Goal: Task Accomplishment & Management: Manage account settings

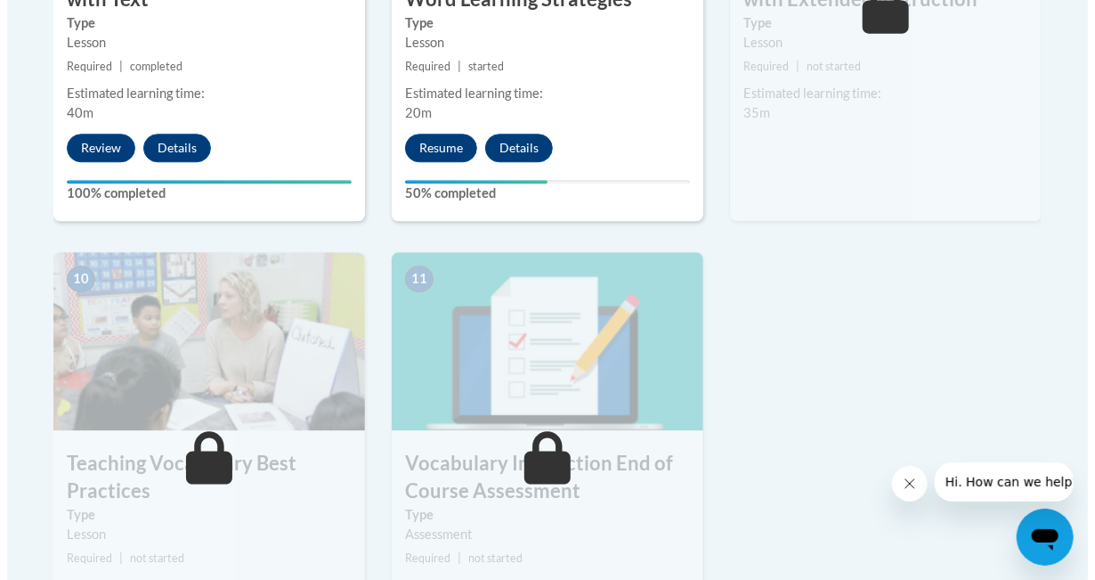
scroll to position [1848, 0]
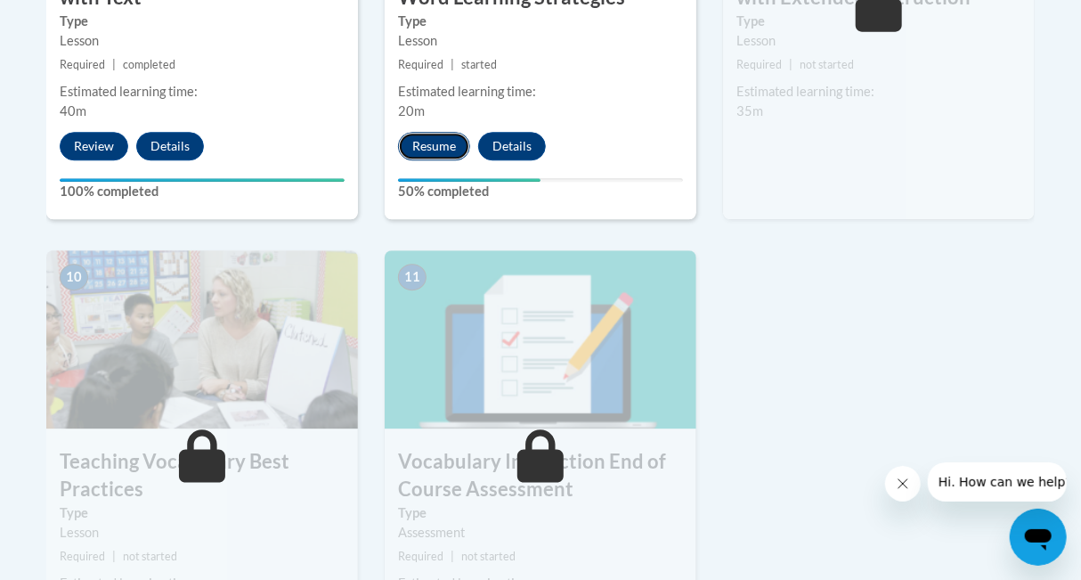
click at [425, 142] on button "Resume" at bounding box center [434, 146] width 72 height 28
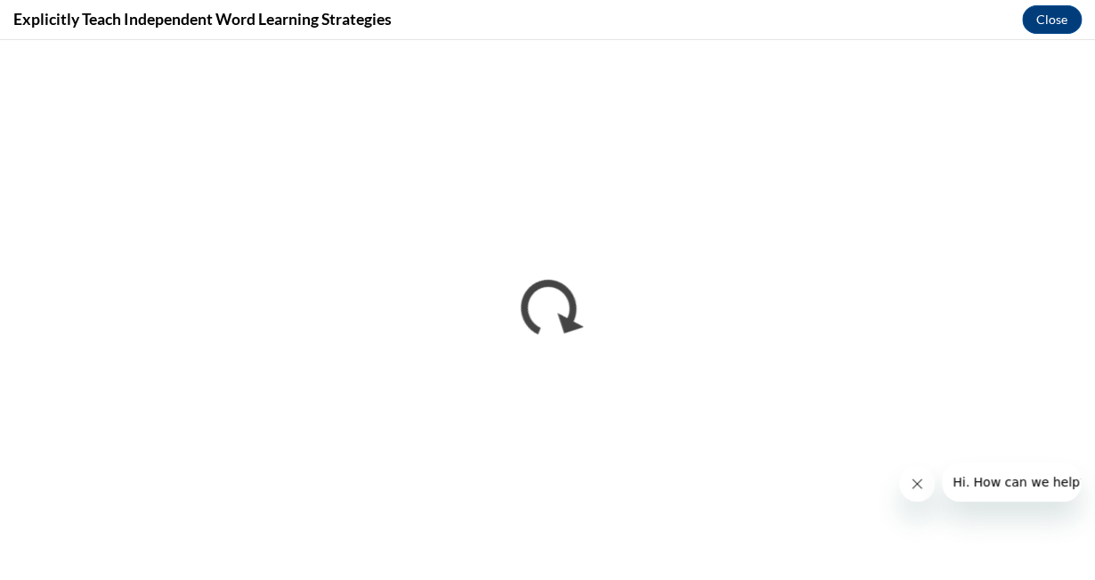
scroll to position [0, 0]
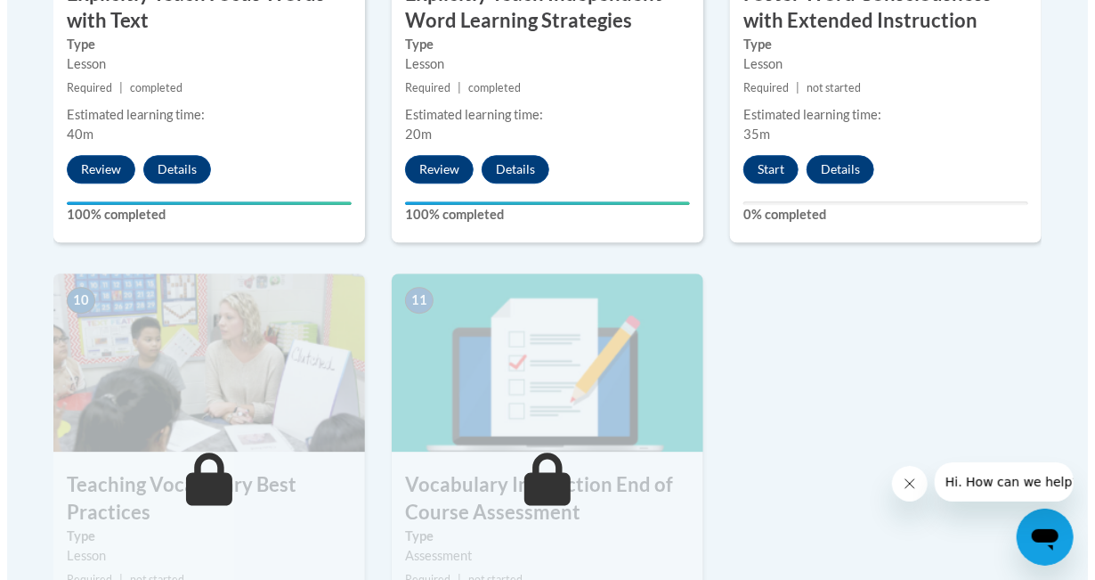
scroll to position [1766, 0]
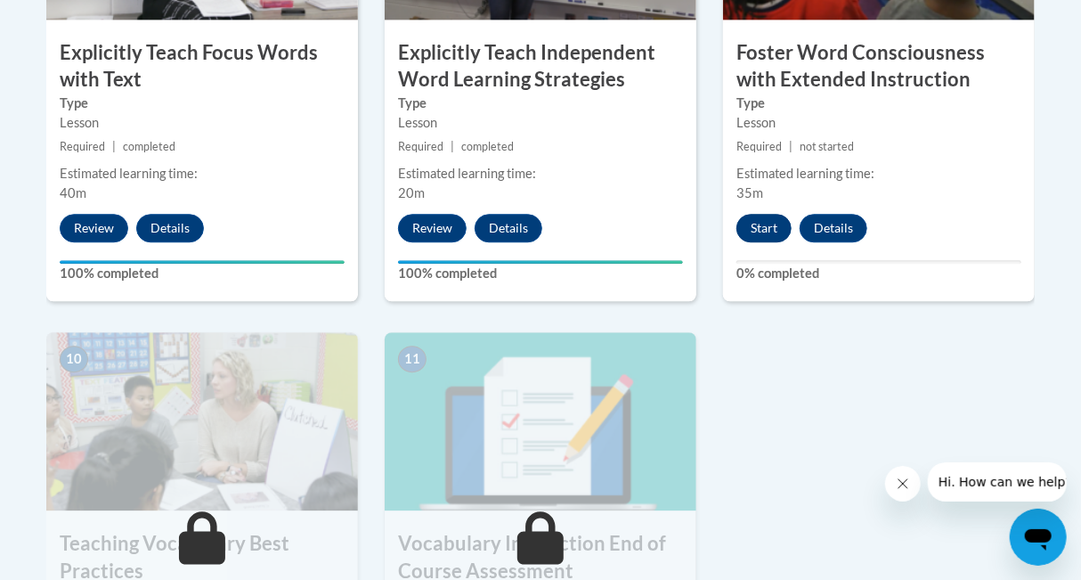
click at [762, 219] on button "Start" at bounding box center [763, 228] width 55 height 28
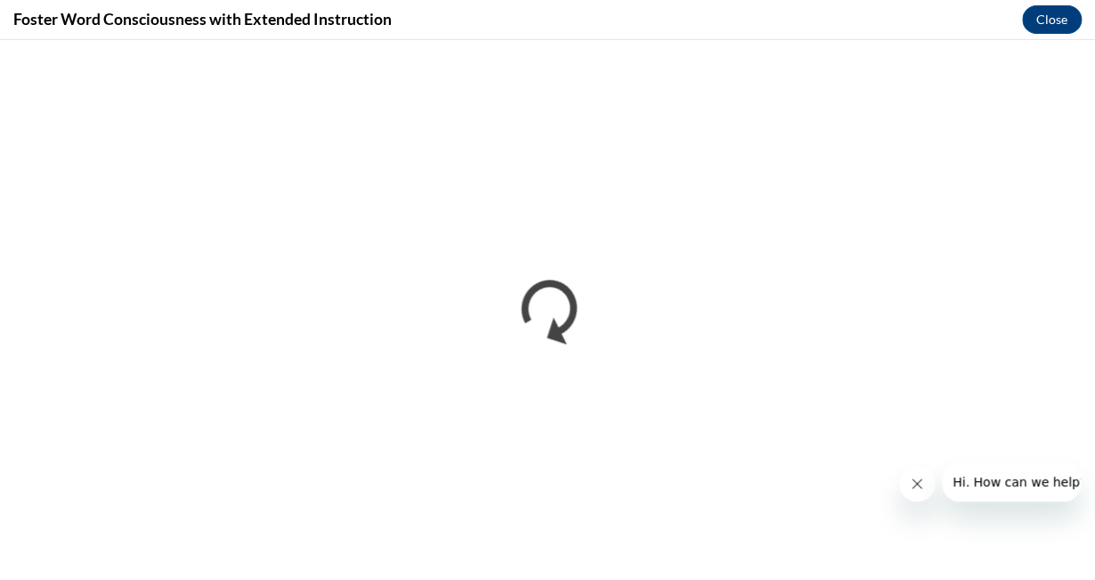
scroll to position [0, 0]
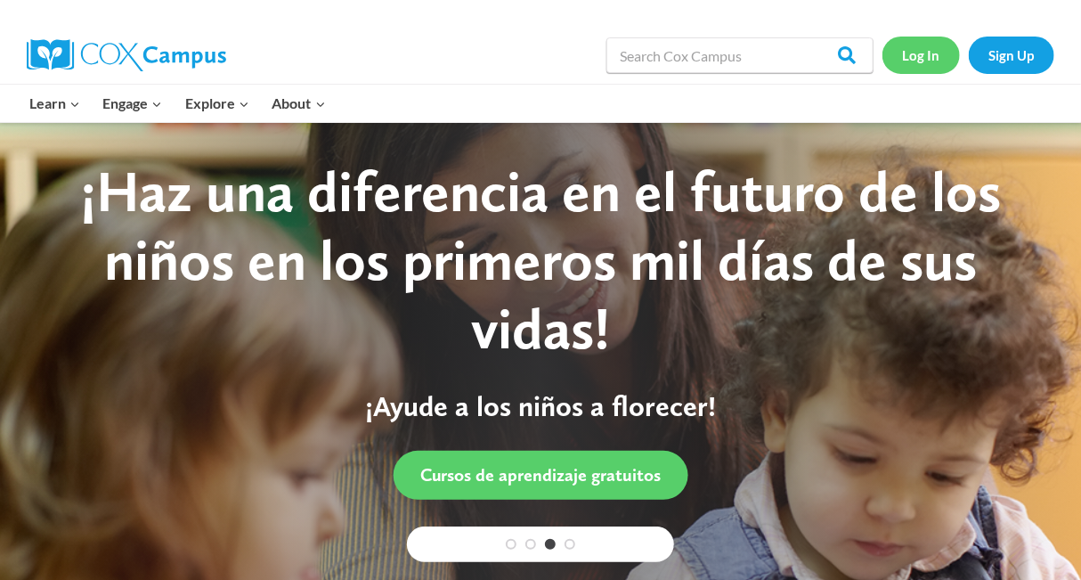
click at [936, 51] on link "Log In" at bounding box center [920, 54] width 77 height 36
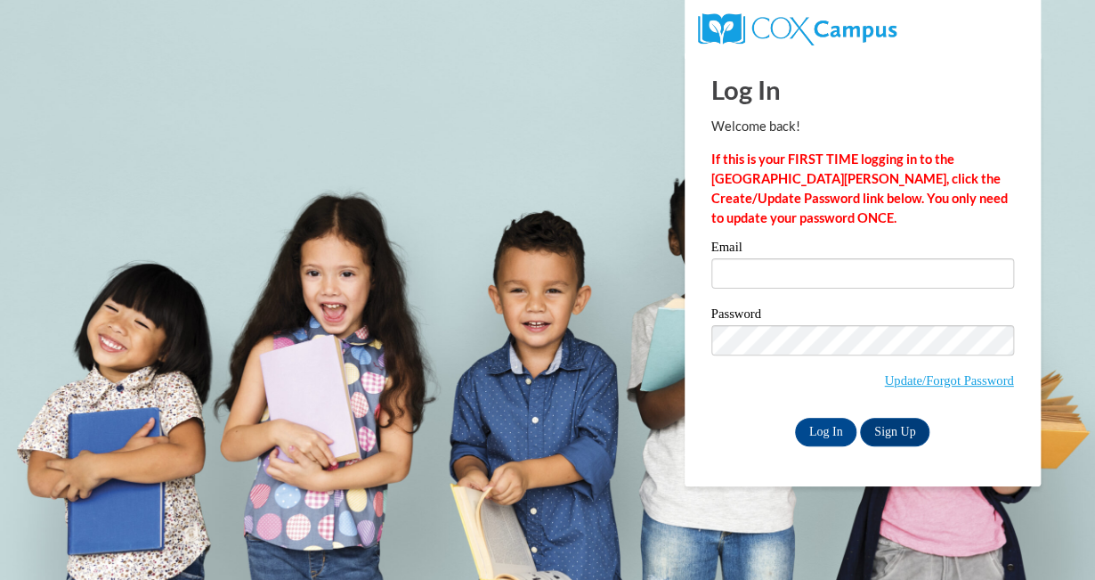
click at [808, 253] on label "Email" at bounding box center [862, 249] width 303 height 18
click at [808, 258] on input "Email" at bounding box center [862, 273] width 303 height 30
click at [803, 279] on input "Email" at bounding box center [862, 273] width 303 height 30
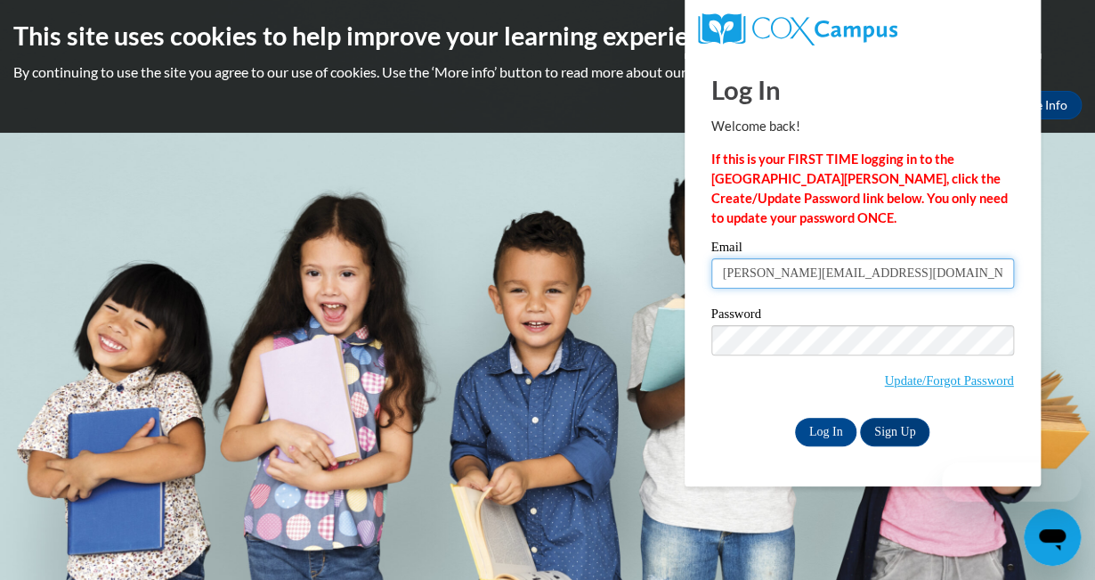
type input "C001809@muscogee.k12.ga.us"
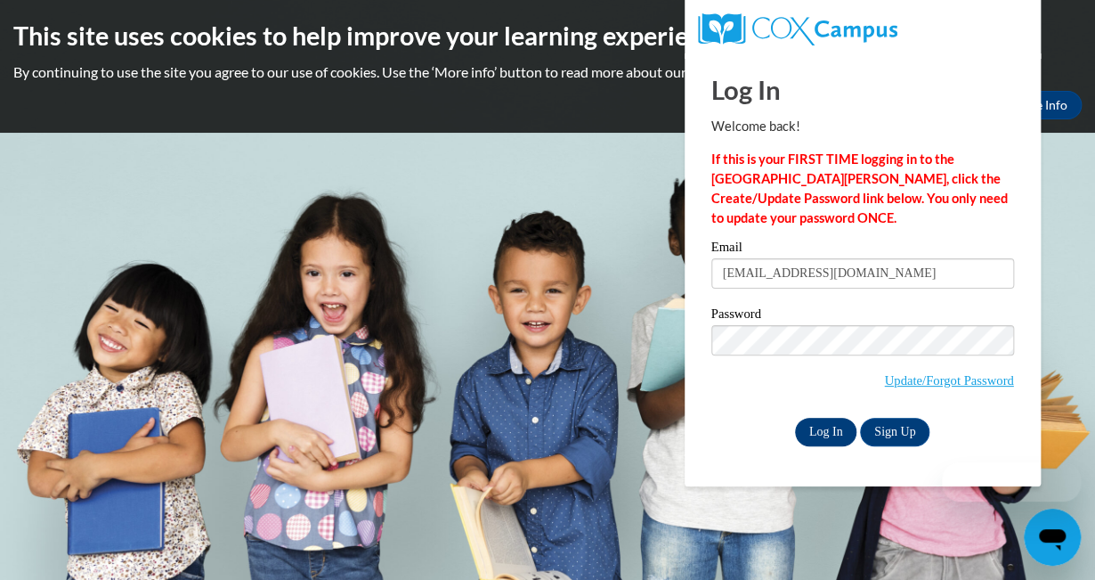
click at [833, 425] on input "Log In" at bounding box center [826, 432] width 62 height 28
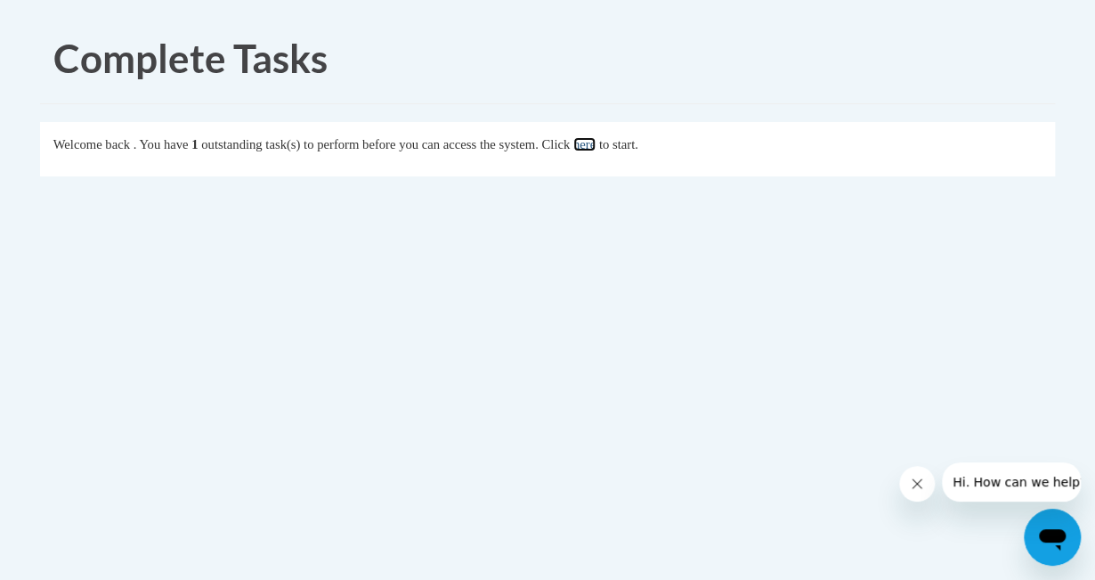
click at [596, 144] on link "here" at bounding box center [584, 144] width 22 height 14
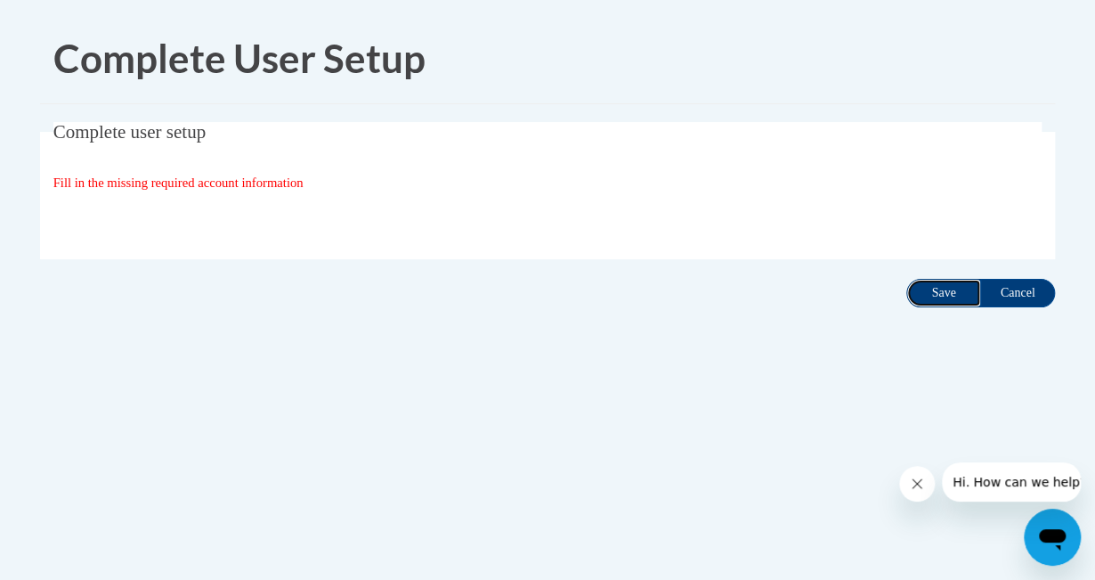
click at [941, 290] on input "Save" at bounding box center [943, 293] width 75 height 28
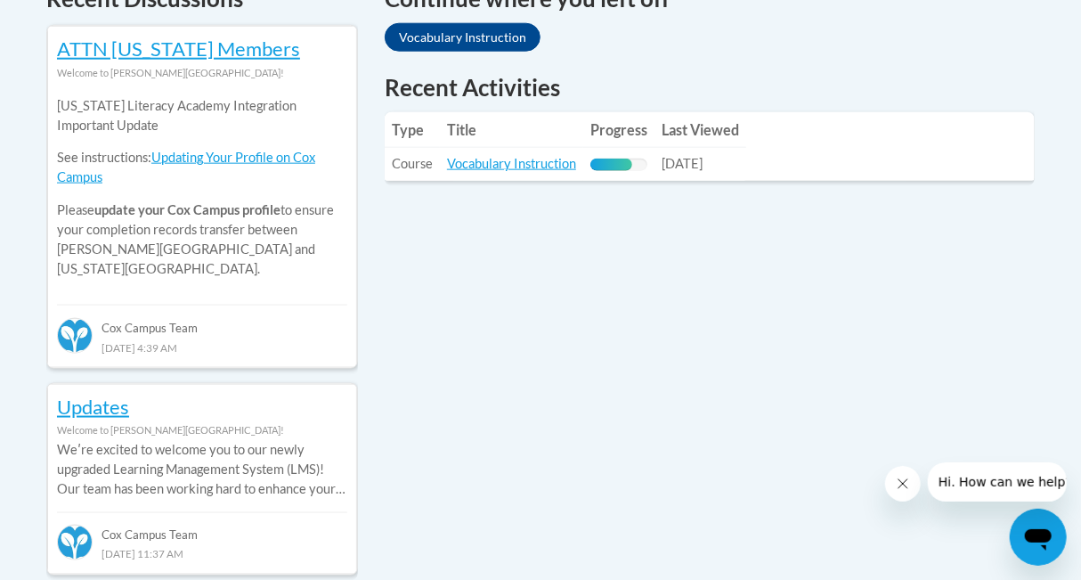
scroll to position [801, 0]
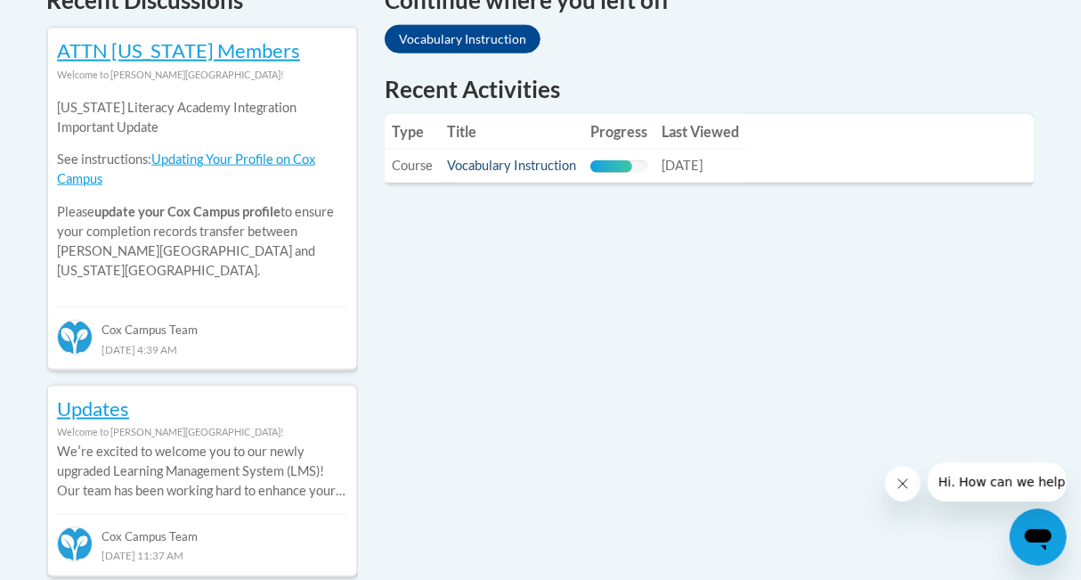
click at [506, 167] on link "Vocabulary Instruction" at bounding box center [511, 165] width 129 height 15
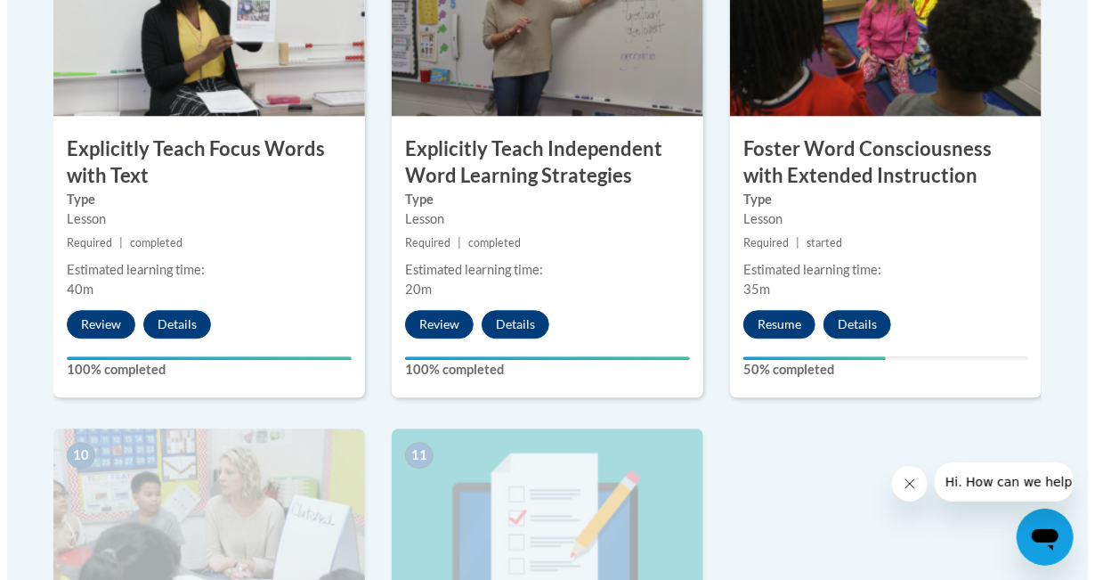
scroll to position [1664, 0]
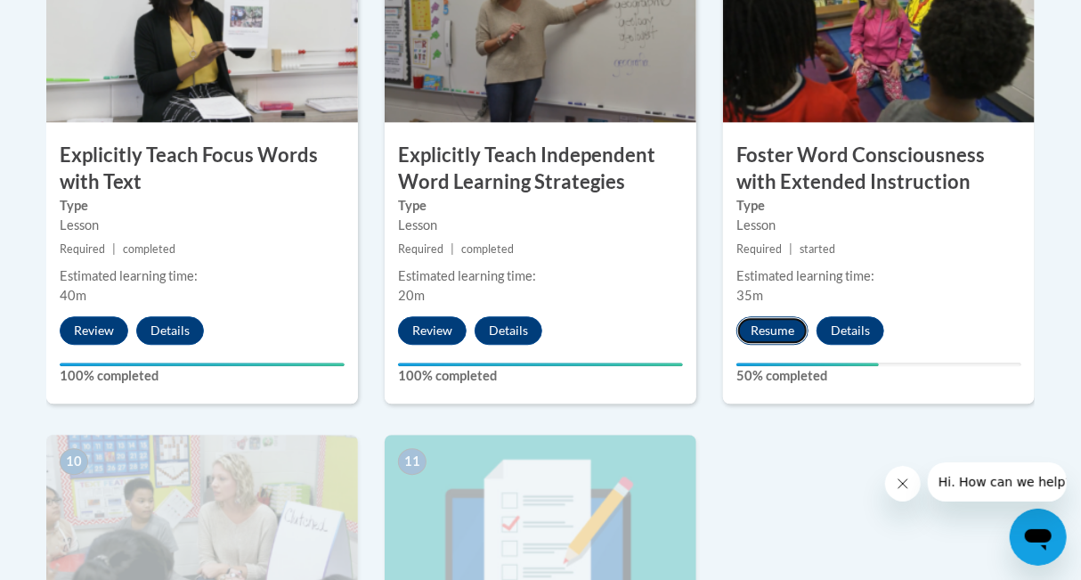
click at [762, 328] on button "Resume" at bounding box center [772, 330] width 72 height 28
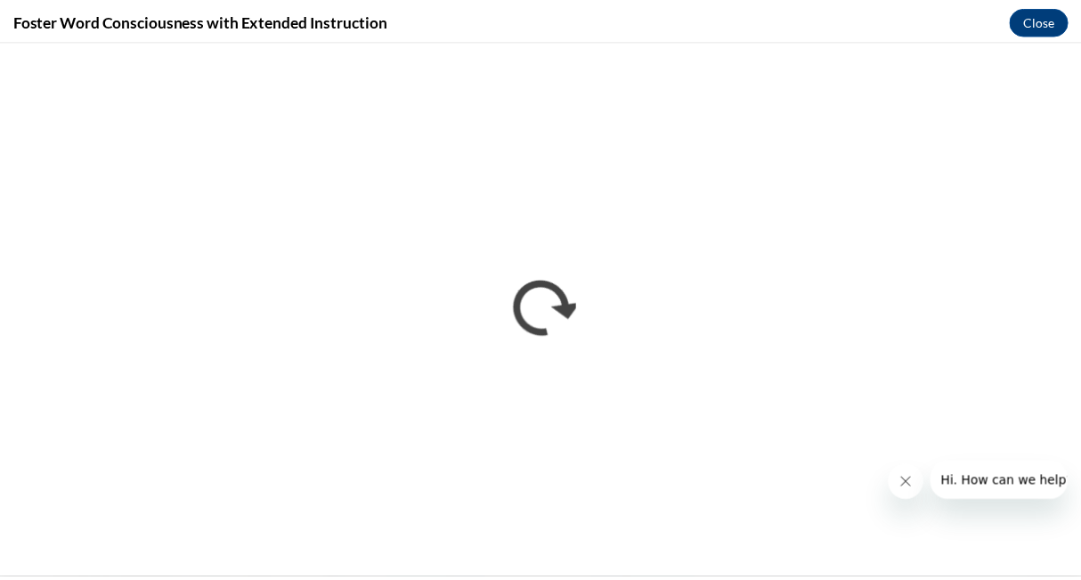
scroll to position [0, 0]
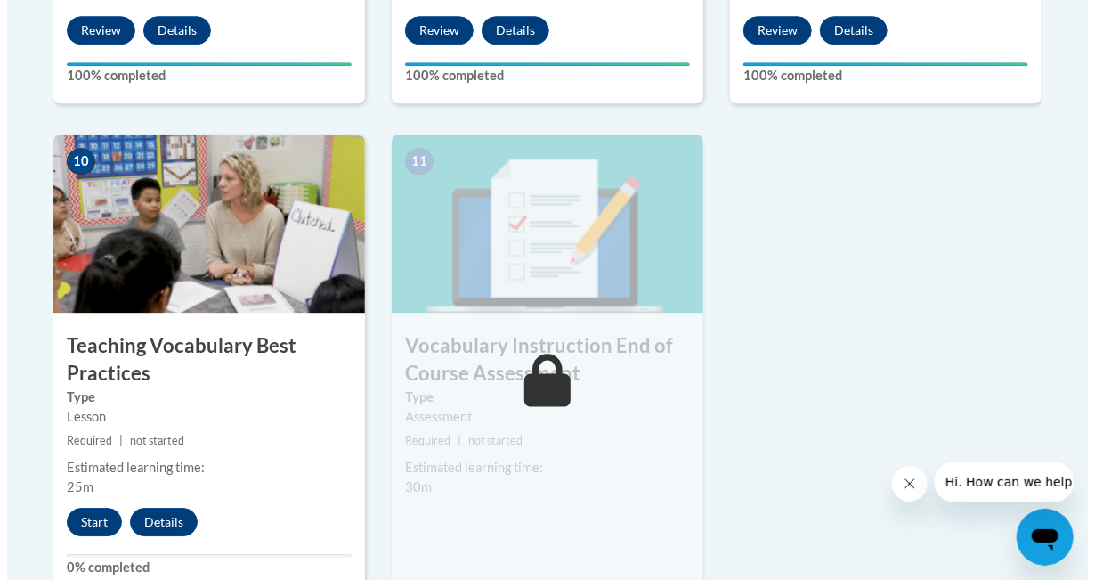
scroll to position [2077, 0]
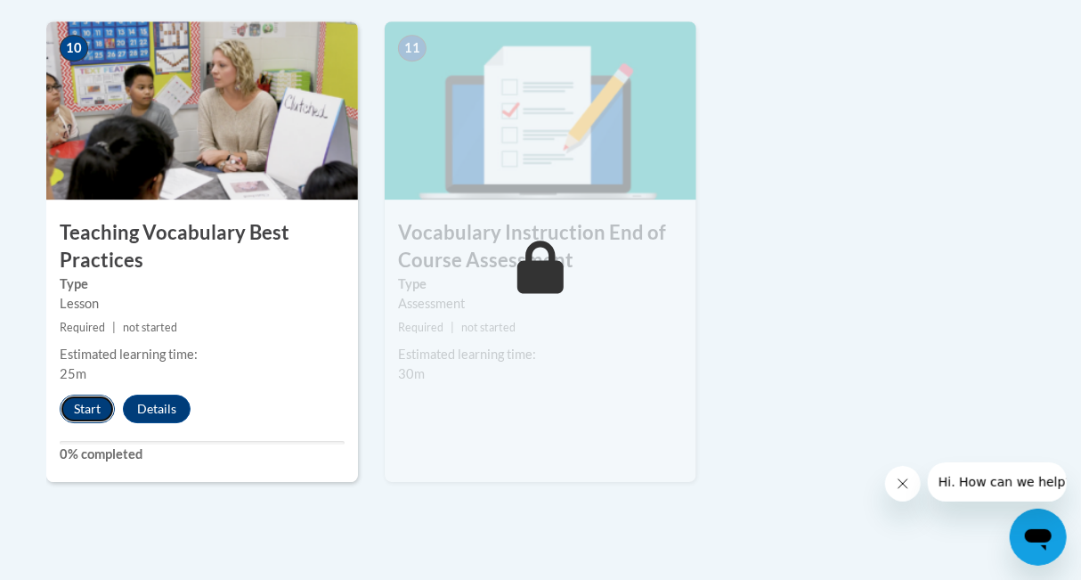
click at [77, 402] on button "Start" at bounding box center [87, 408] width 55 height 28
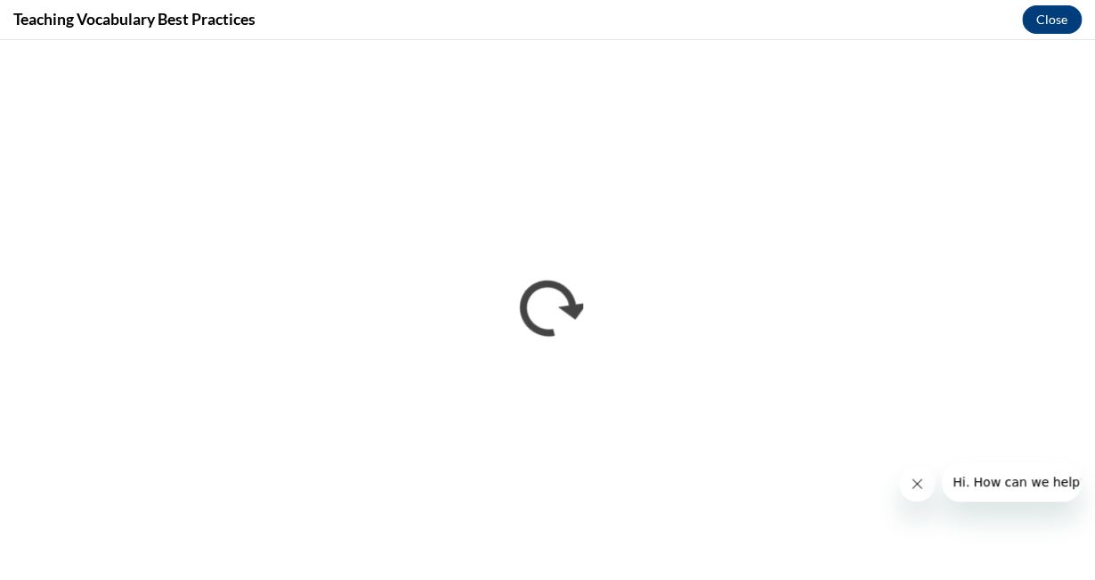
scroll to position [0, 0]
